Goal: Book appointment/travel/reservation

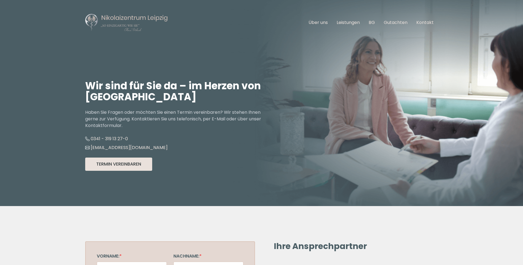
click at [120, 164] on button "Termin Vereinbaren" at bounding box center [118, 164] width 67 height 13
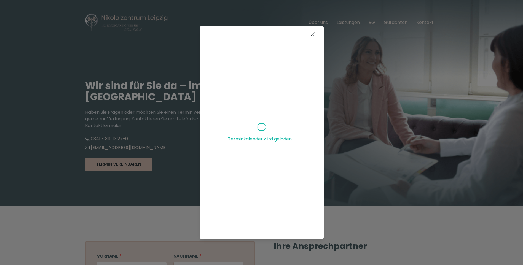
click at [309, 33] on icon at bounding box center [312, 34] width 7 height 7
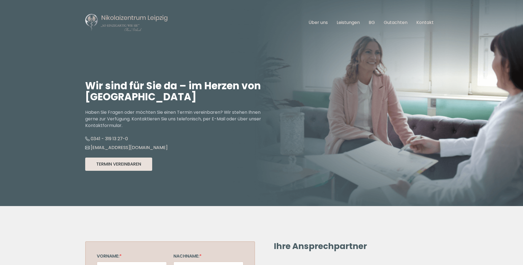
click at [118, 165] on button "Termin Vereinbaren" at bounding box center [118, 164] width 67 height 13
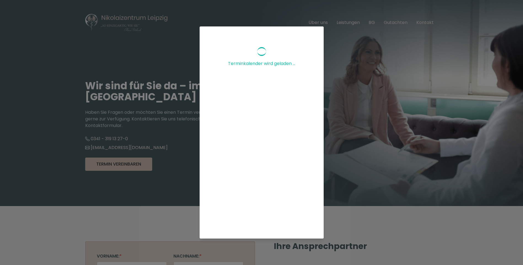
scroll to position [96, 0]
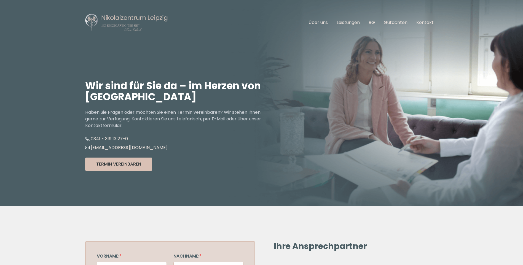
click at [133, 164] on button "Termin Vereinbaren" at bounding box center [118, 164] width 67 height 13
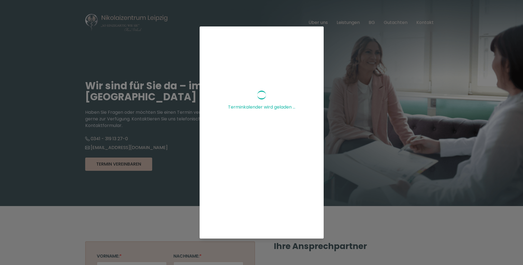
scroll to position [83, 0]
